Goal: Understand process/instructions: Learn how to perform a task or action

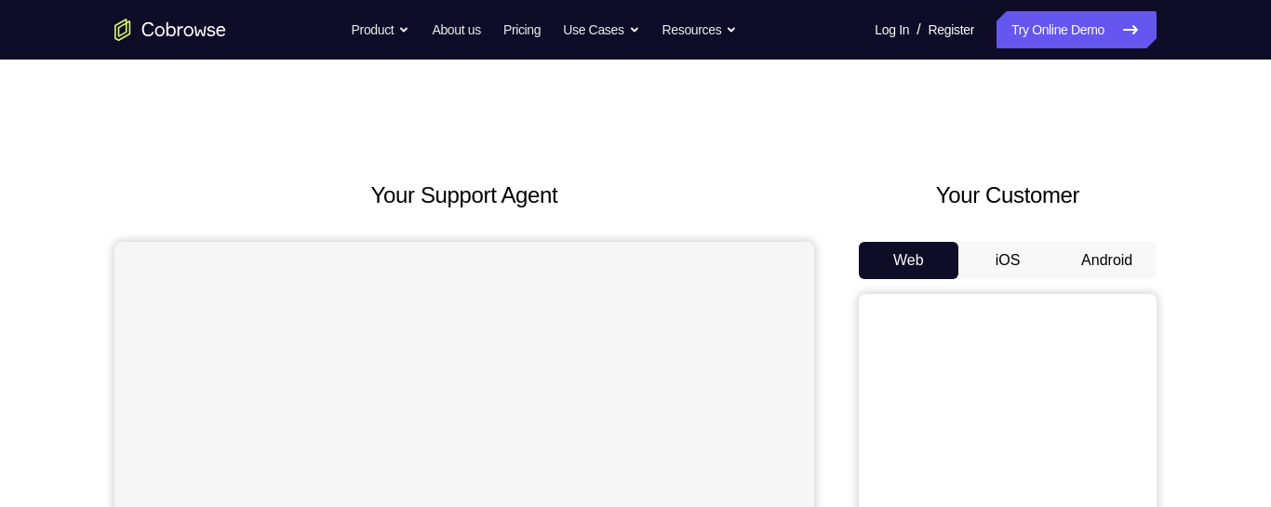
click at [1116, 242] on button "Android" at bounding box center [1107, 260] width 100 height 37
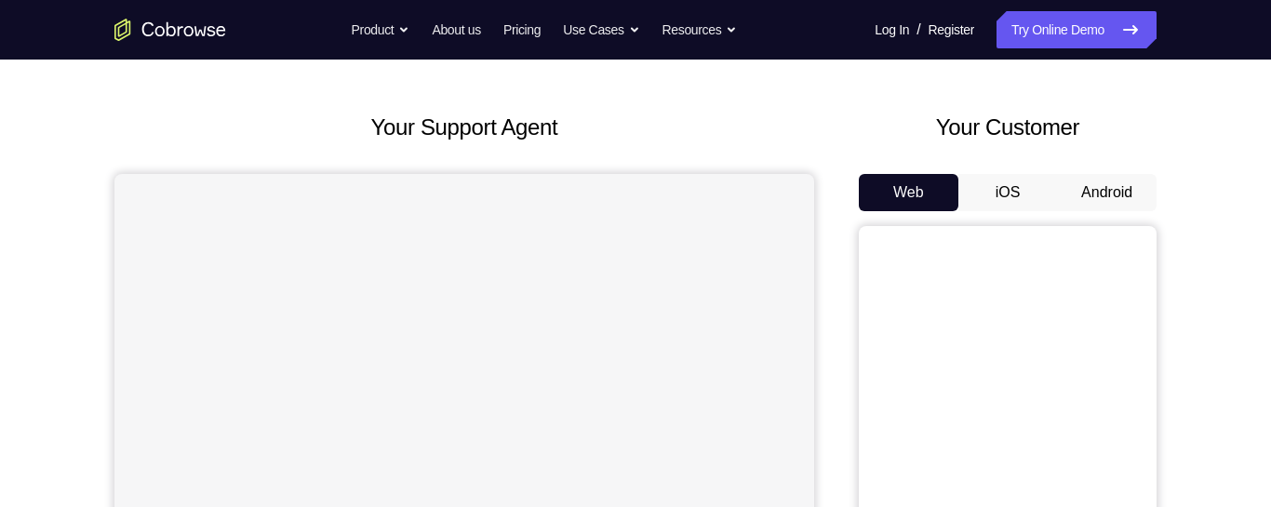
click at [1110, 185] on button "Android" at bounding box center [1107, 192] width 100 height 37
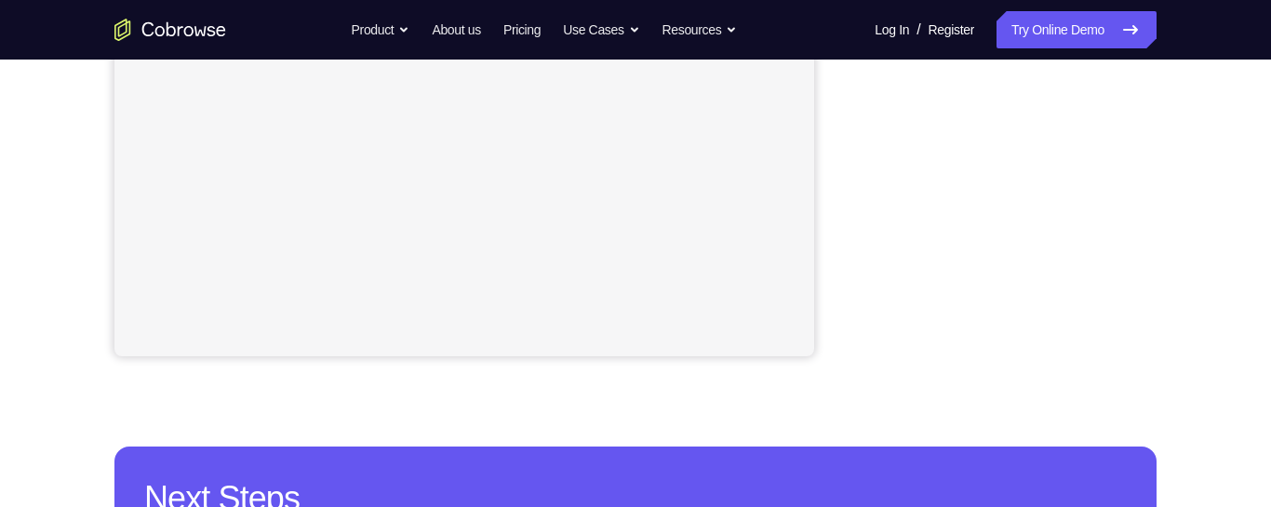
scroll to position [511, 0]
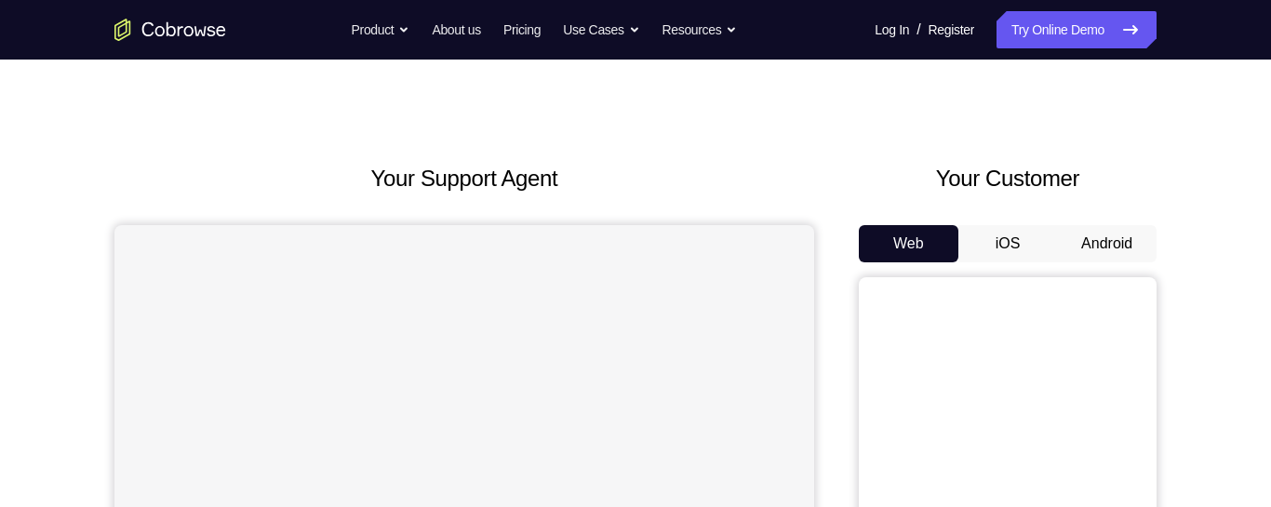
scroll to position [17, 0]
click at [1120, 238] on button "Android" at bounding box center [1107, 243] width 100 height 37
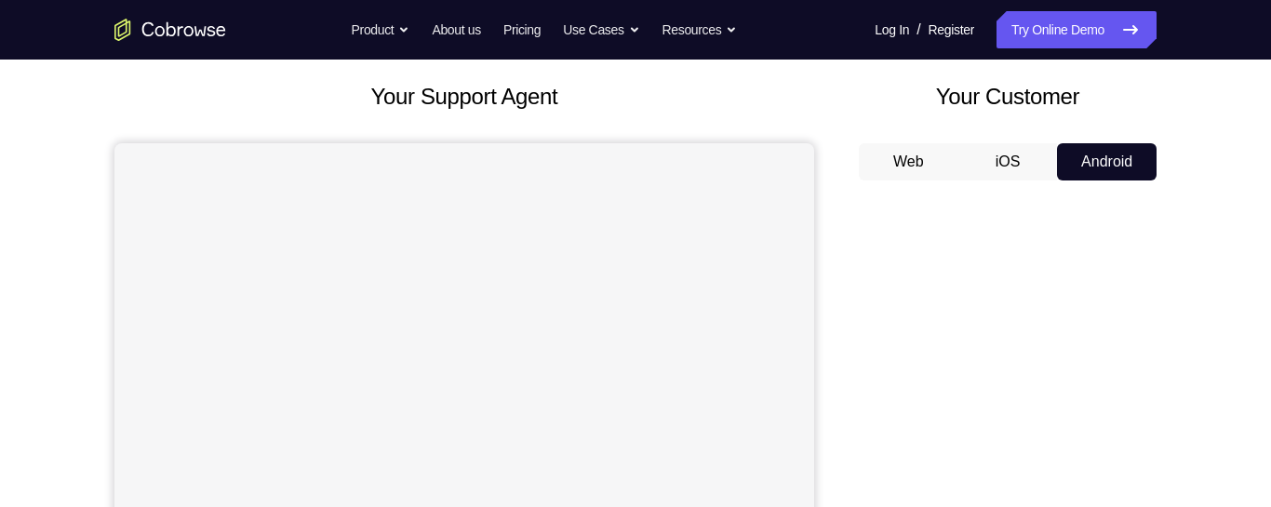
scroll to position [305, 0]
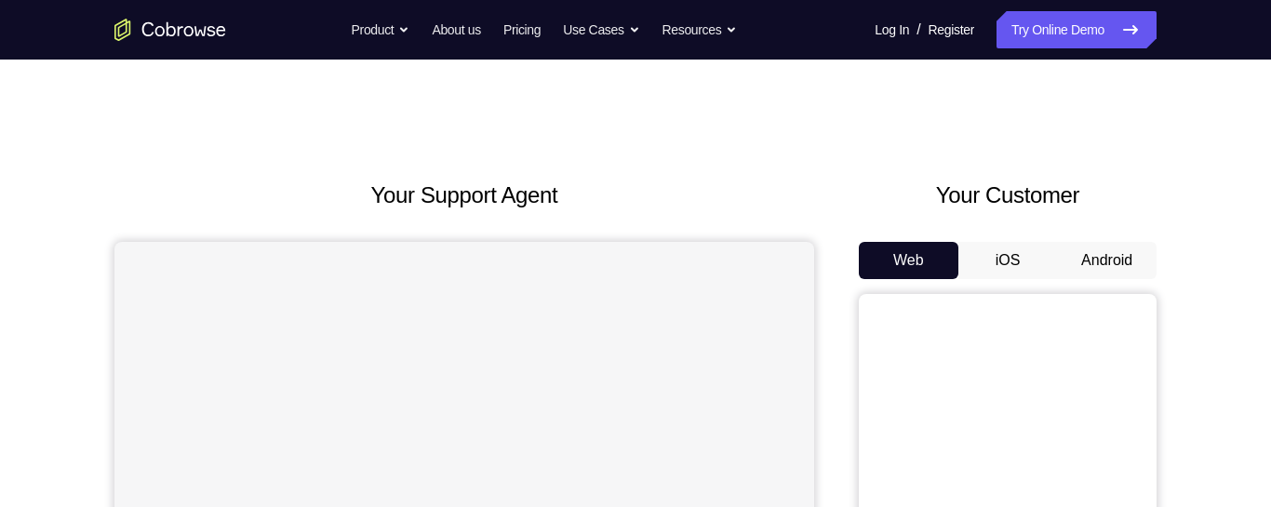
click at [1122, 260] on button "Android" at bounding box center [1107, 260] width 100 height 37
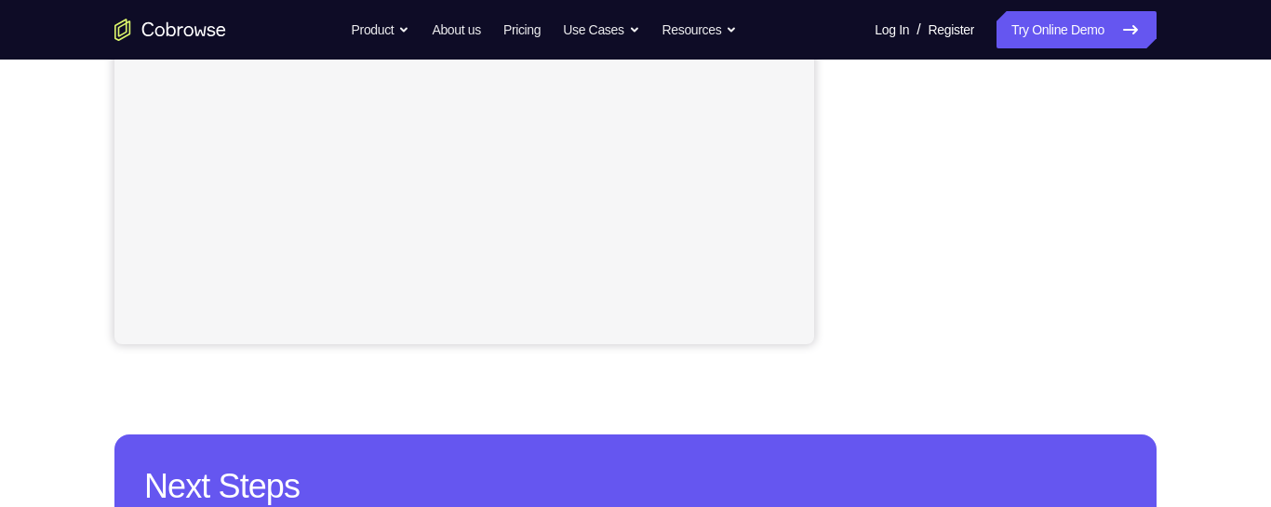
scroll to position [533, 0]
